Goal: Transaction & Acquisition: Purchase product/service

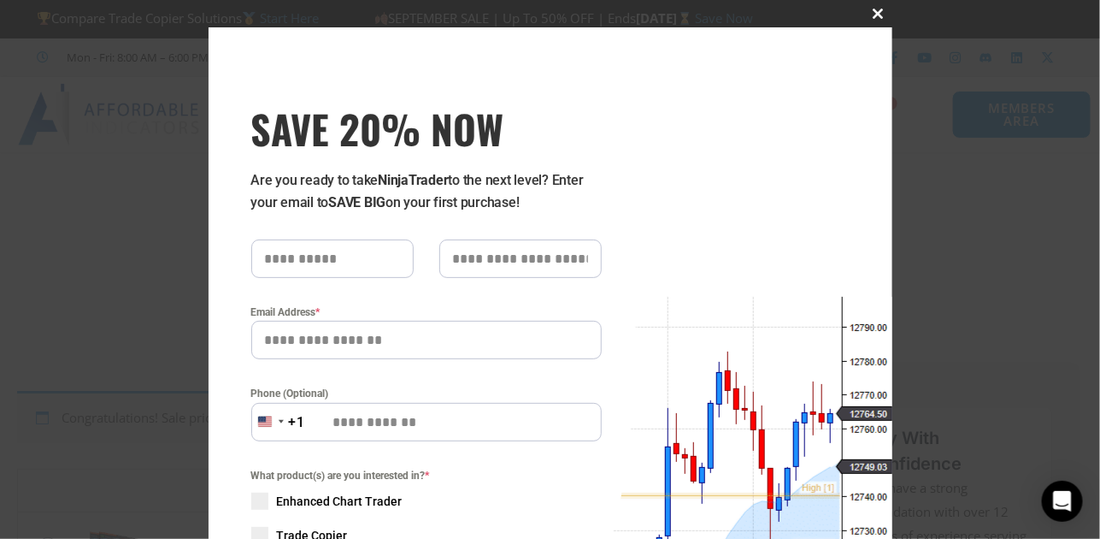
click at [868, 9] on span "SAVE 20% NOW popup" at bounding box center [878, 14] width 27 height 10
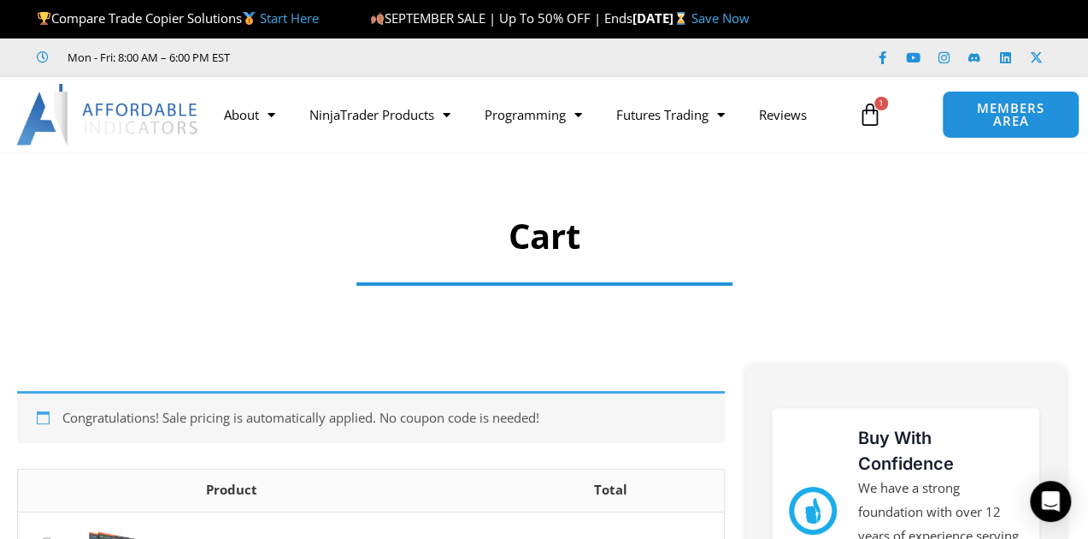
click at [750, 19] on link "Save Now" at bounding box center [721, 17] width 58 height 17
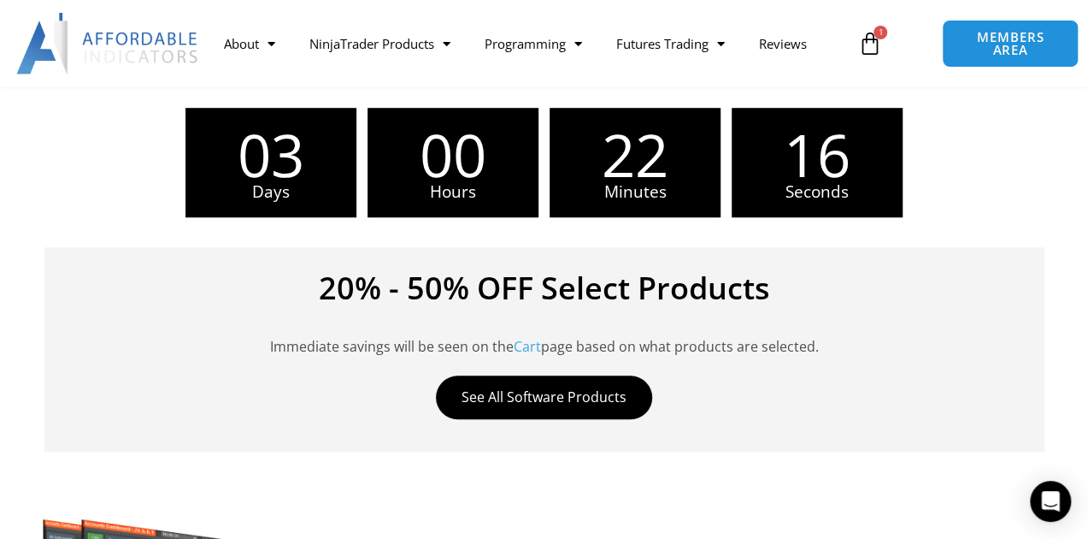
scroll to position [513, 0]
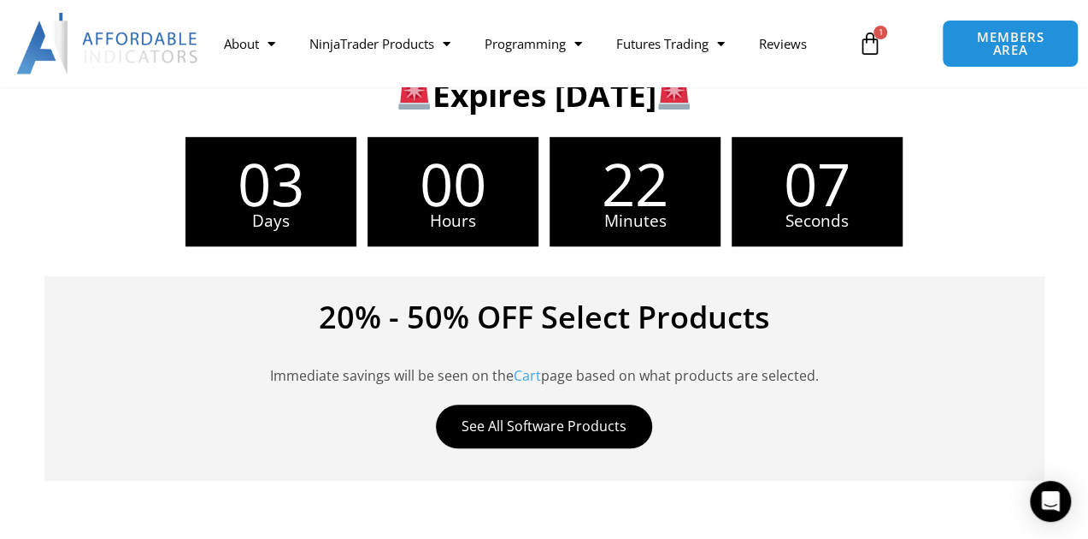
click at [526, 374] on link "Cart" at bounding box center [527, 375] width 27 height 19
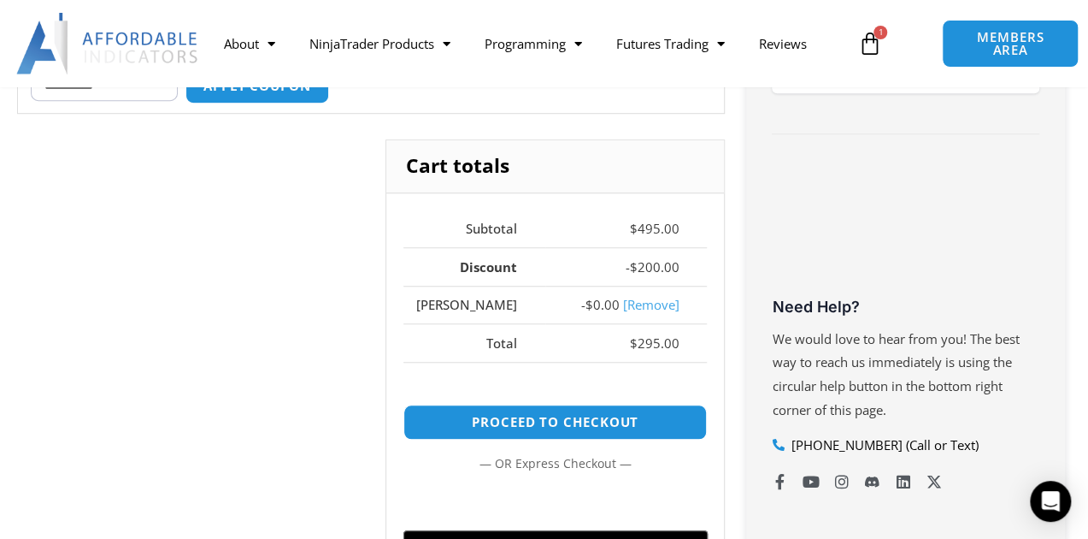
scroll to position [513, 0]
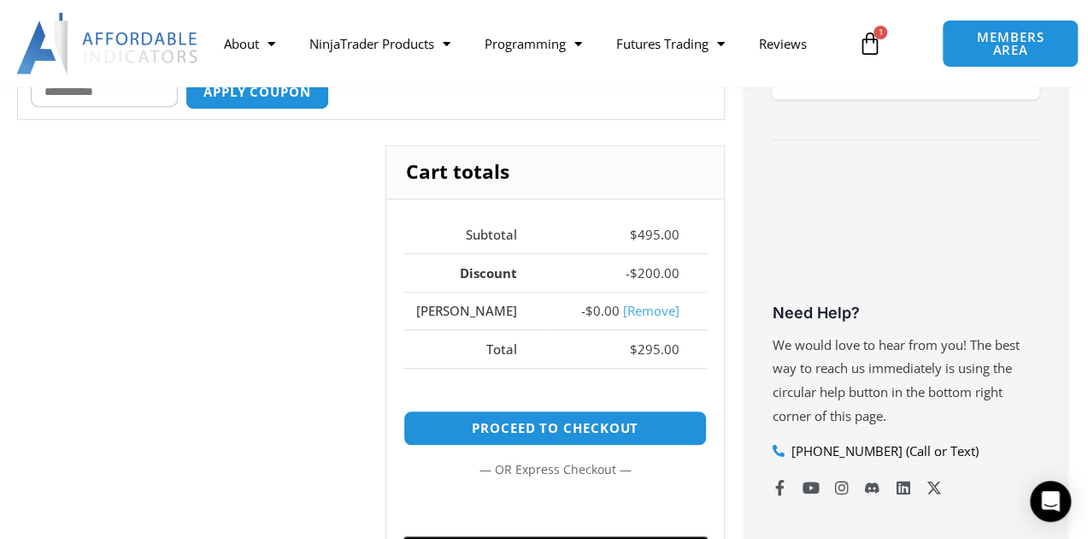
click at [497, 311] on th "[PERSON_NAME]" at bounding box center [474, 310] width 142 height 38
click at [499, 308] on th "[PERSON_NAME]" at bounding box center [474, 310] width 142 height 38
drag, startPoint x: 499, startPoint y: 308, endPoint x: 491, endPoint y: 306, distance: 8.7
click at [498, 308] on th "[PERSON_NAME]" at bounding box center [474, 310] width 142 height 38
click at [491, 306] on th "[PERSON_NAME]" at bounding box center [474, 310] width 142 height 38
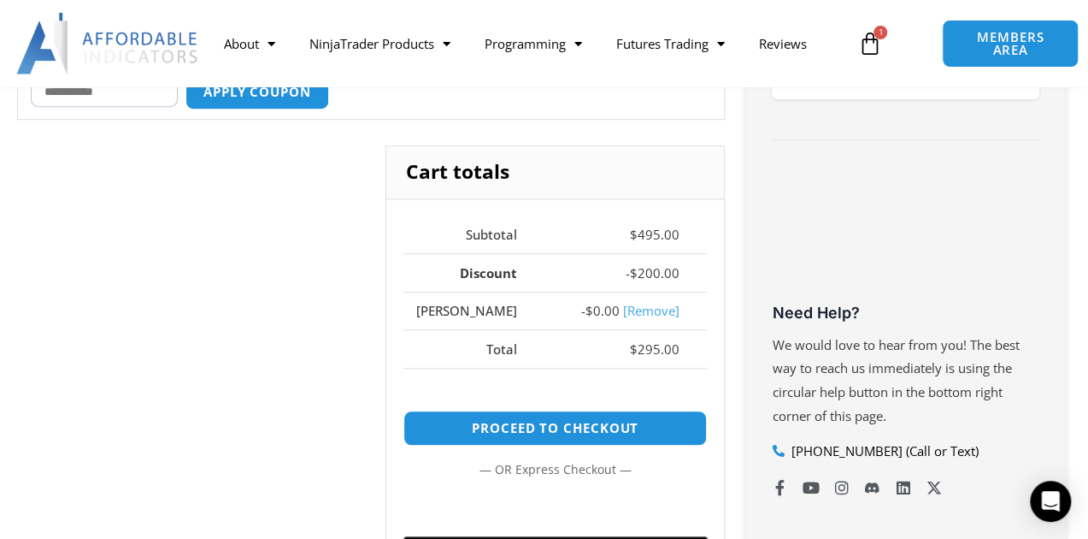
click at [654, 306] on link "[Remove]" at bounding box center [650, 310] width 56 height 17
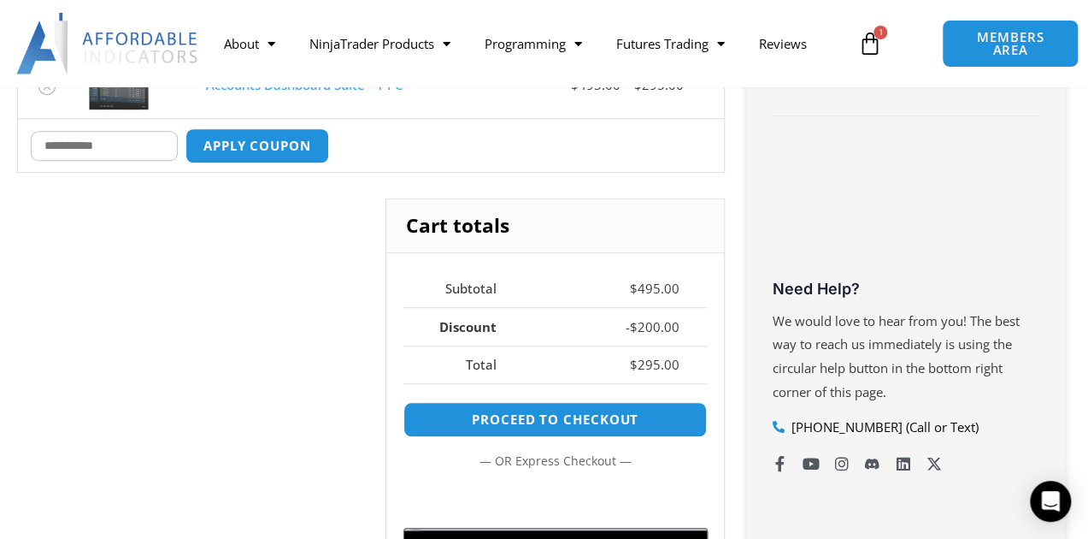
scroll to position [552, 0]
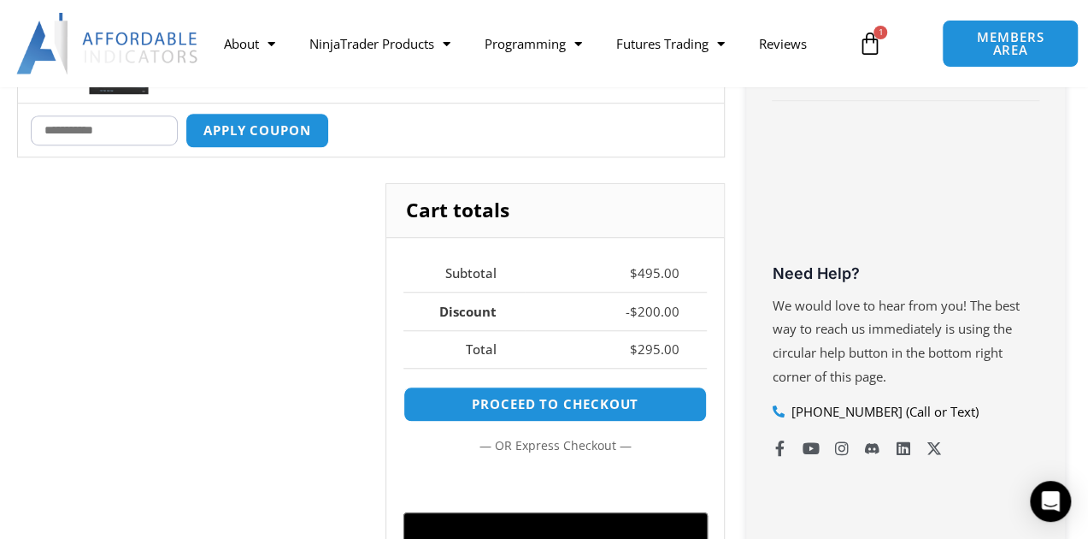
click at [95, 129] on input "Coupon:" at bounding box center [104, 130] width 147 height 30
type input "****"
click at [257, 120] on button "Apply coupon" at bounding box center [257, 130] width 150 height 37
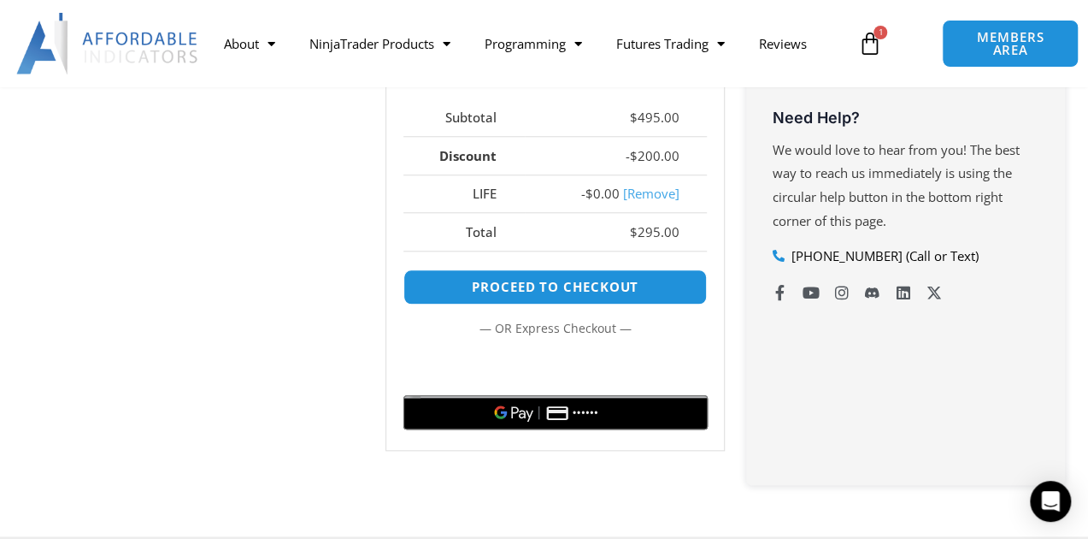
scroll to position [723, 0]
